Goal: Navigation & Orientation: Find specific page/section

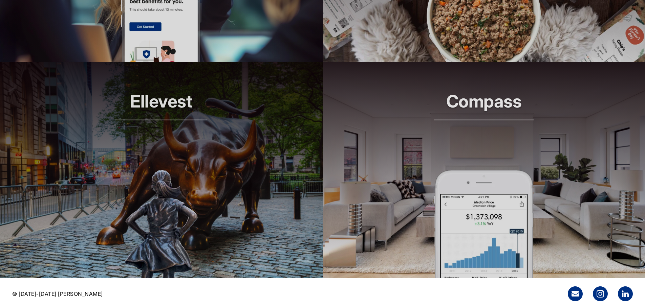
scroll to position [660, 0]
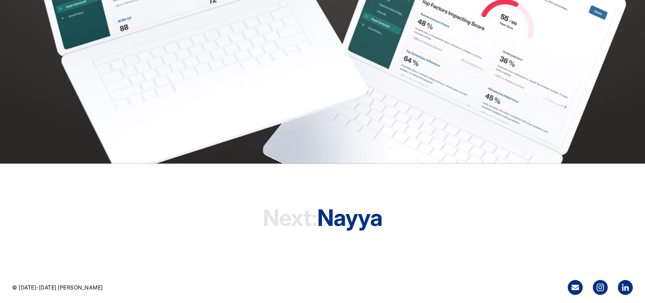
scroll to position [2143, 0]
click at [362, 230] on h1 "Next: Nayya" at bounding box center [323, 218] width 120 height 52
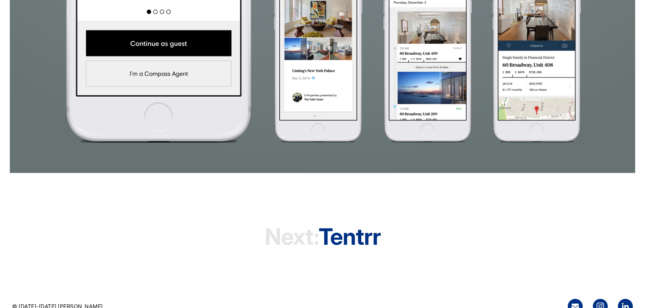
scroll to position [1524, 0]
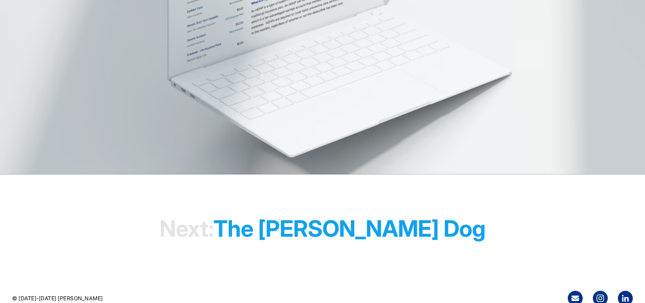
scroll to position [2222, 0]
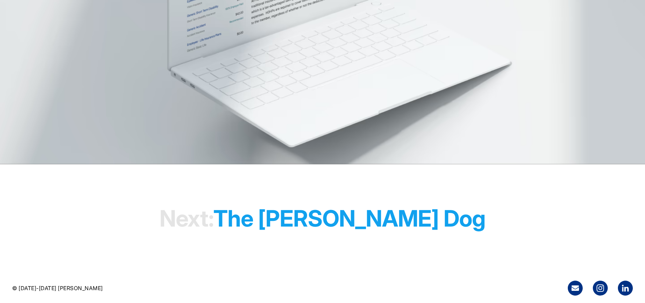
click at [405, 216] on h1 "Next: The Farmer's Dog" at bounding box center [322, 219] width 326 height 52
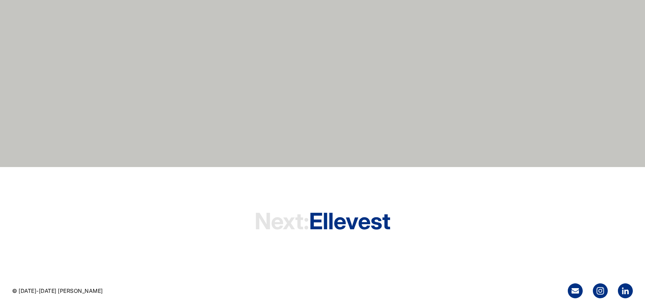
scroll to position [2232, 0]
